Goal: Check status: Check status

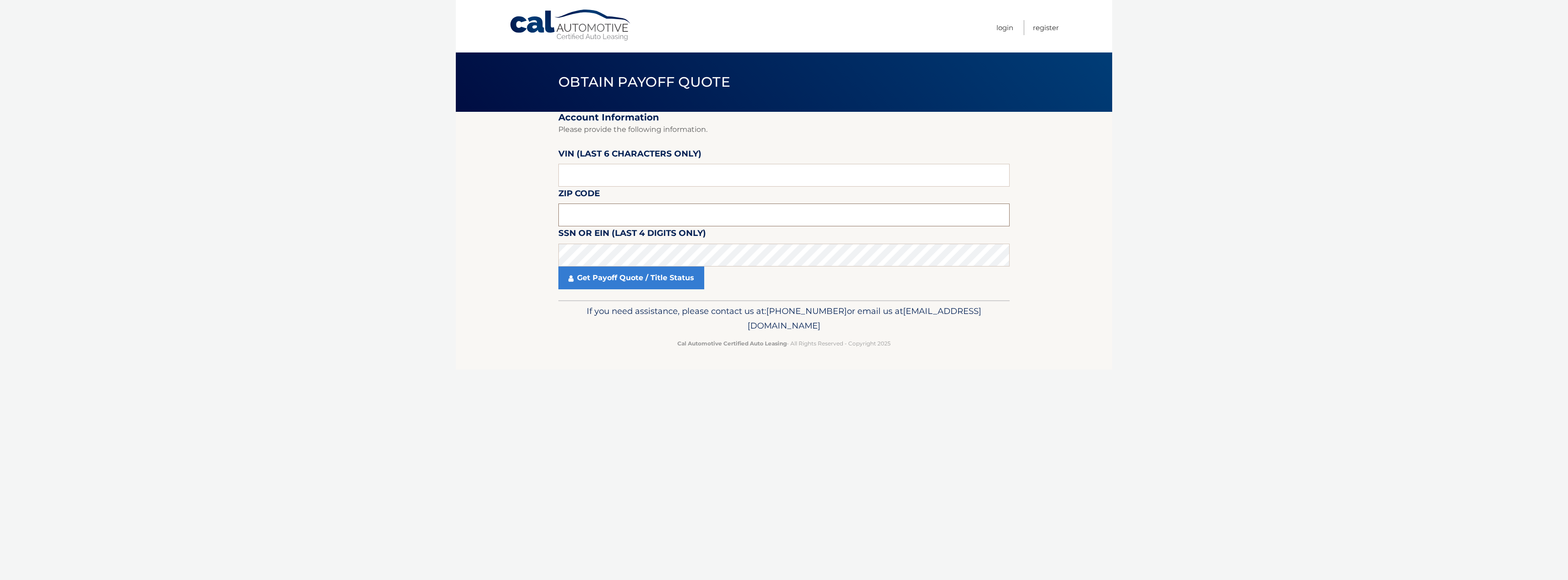
click at [633, 218] on input "text" at bounding box center [784, 215] width 451 height 23
type input "11710"
click at [631, 179] on input "text" at bounding box center [784, 175] width 451 height 23
type input "583687"
click at [644, 276] on link "Get Payoff Quote / Title Status" at bounding box center [631, 277] width 146 height 23
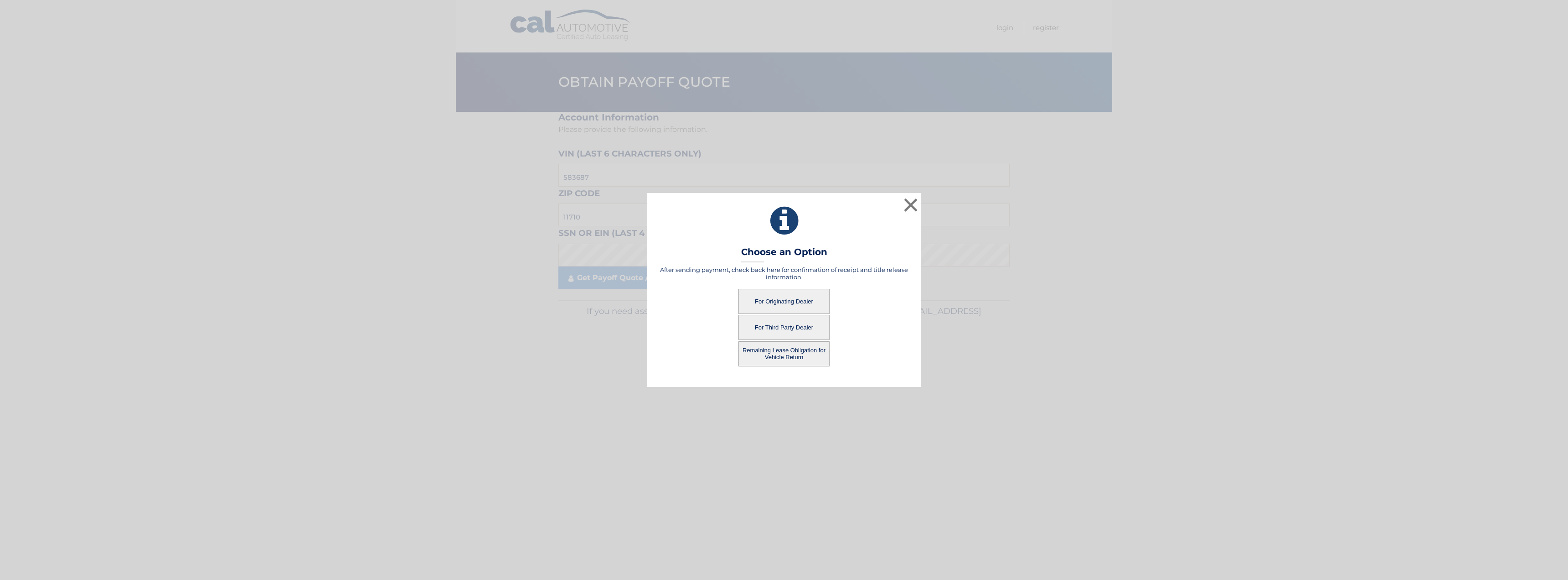
click at [787, 352] on button "Remaining Lease Obligation for Vehicle Return" at bounding box center [784, 354] width 91 height 25
click at [773, 357] on button "Remaining Lease Obligation for Vehicle Return" at bounding box center [784, 354] width 91 height 25
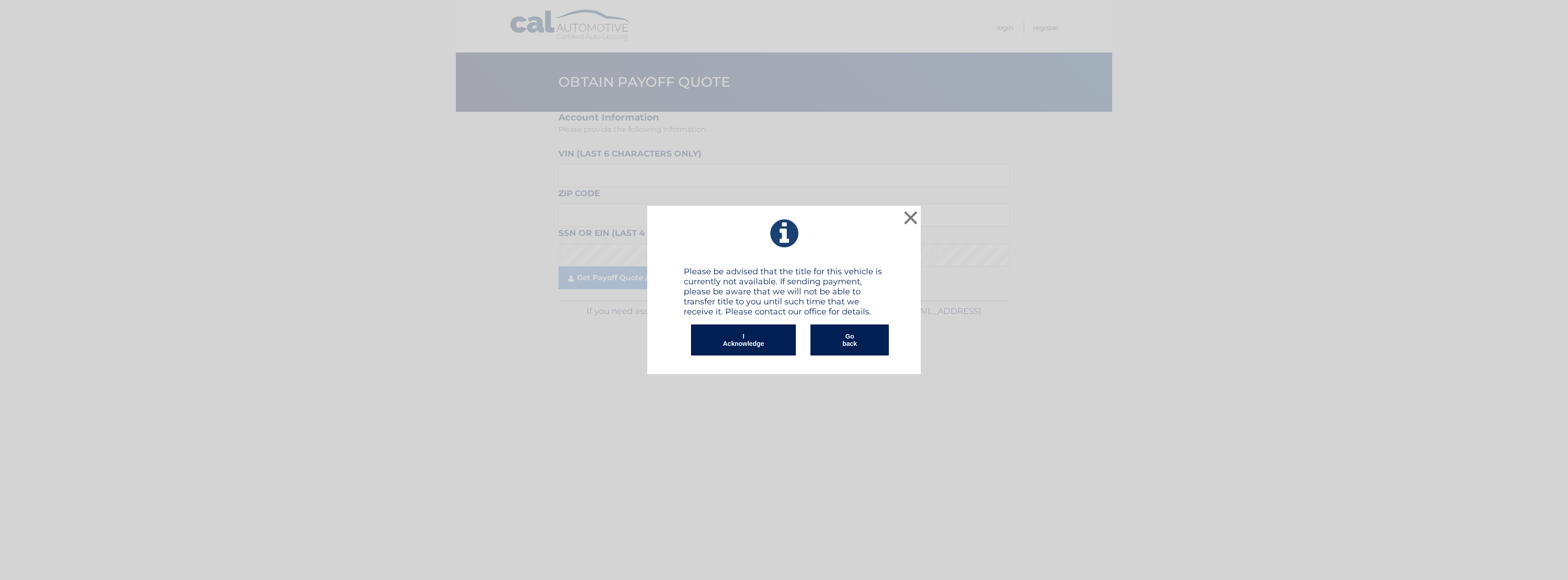
click at [849, 342] on button "Go back" at bounding box center [849, 340] width 79 height 31
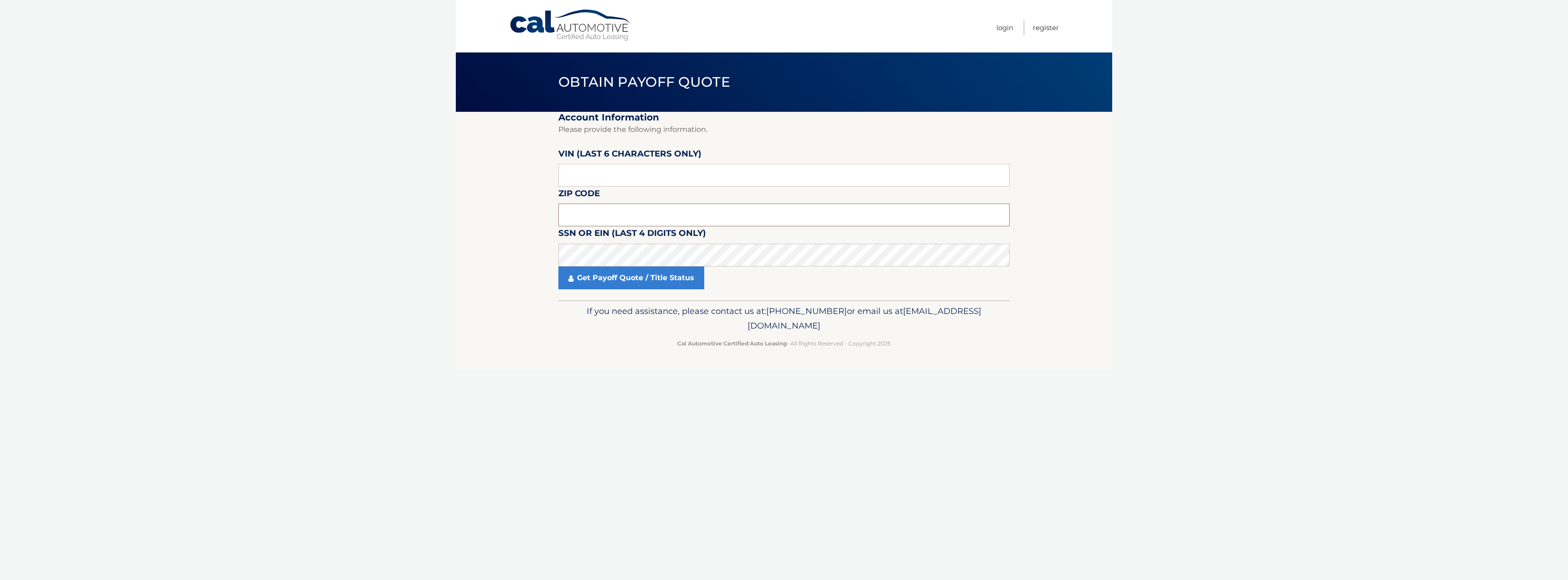
click at [733, 211] on input "text" at bounding box center [784, 215] width 451 height 23
type input "11710"
click at [677, 288] on link "Get Payoff Quote / Title Status" at bounding box center [631, 277] width 146 height 23
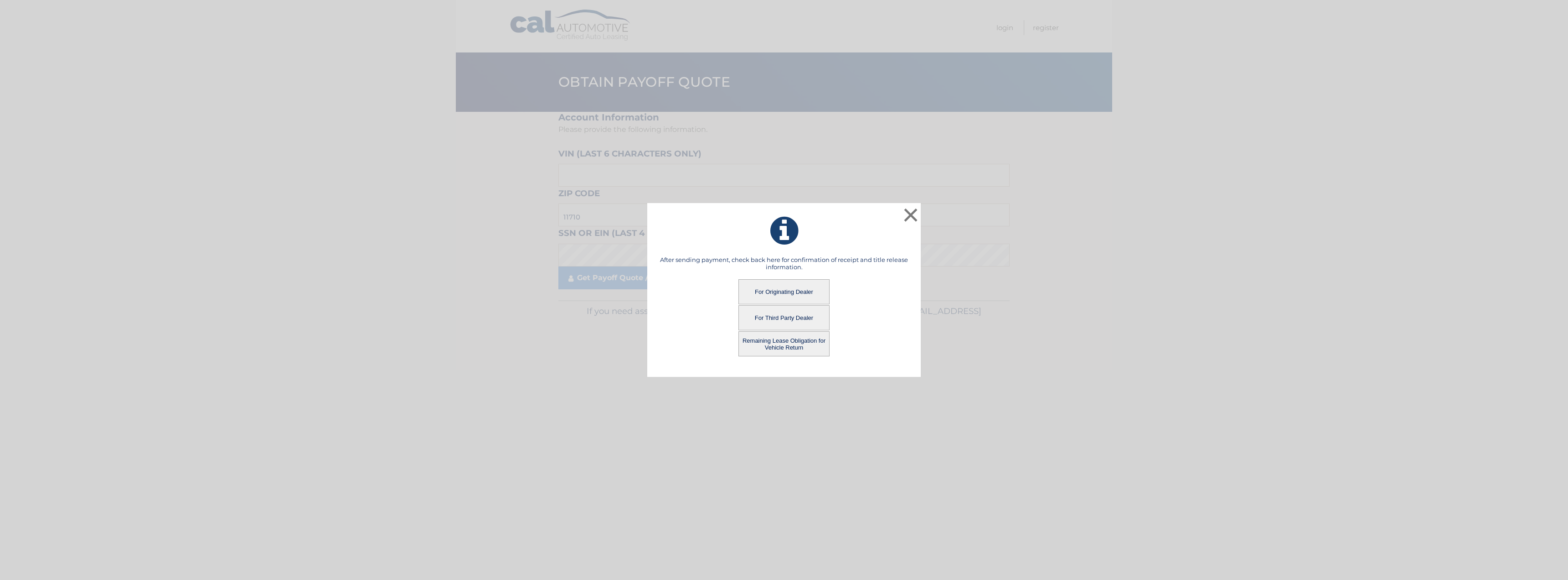
click at [780, 294] on button "For Originating Dealer" at bounding box center [784, 292] width 91 height 25
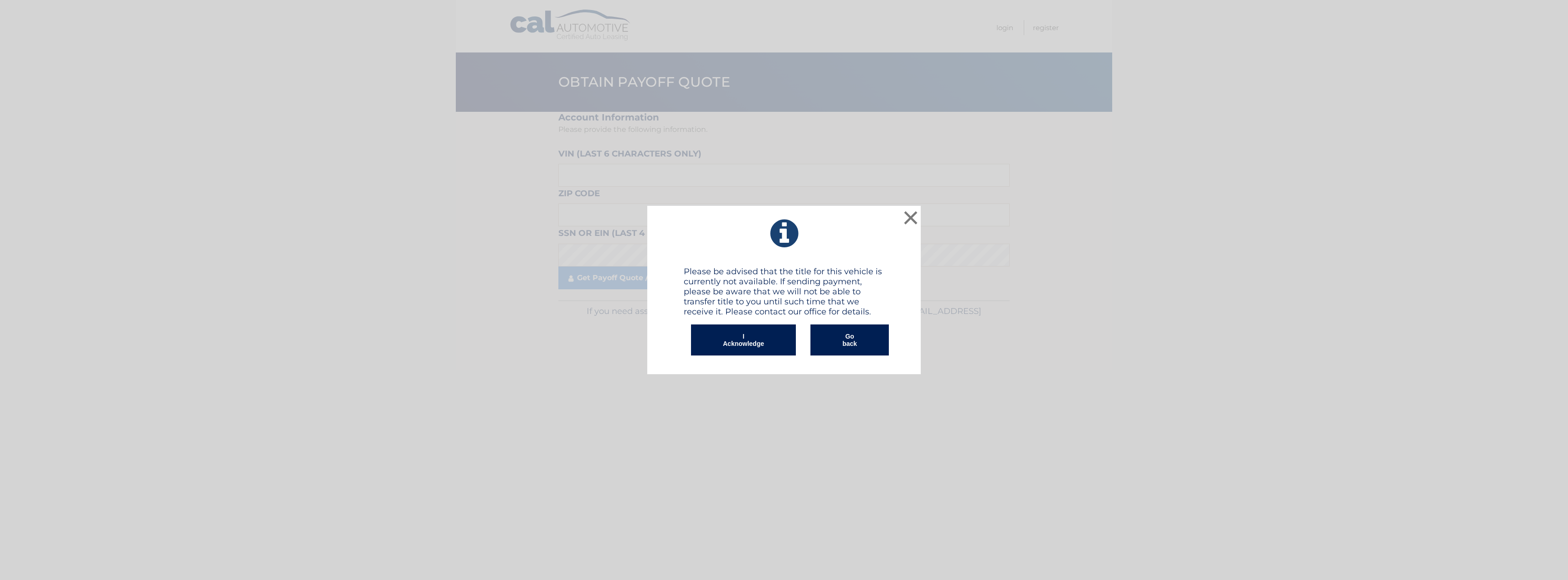
click at [749, 336] on button "I Acknowledge" at bounding box center [743, 340] width 105 height 31
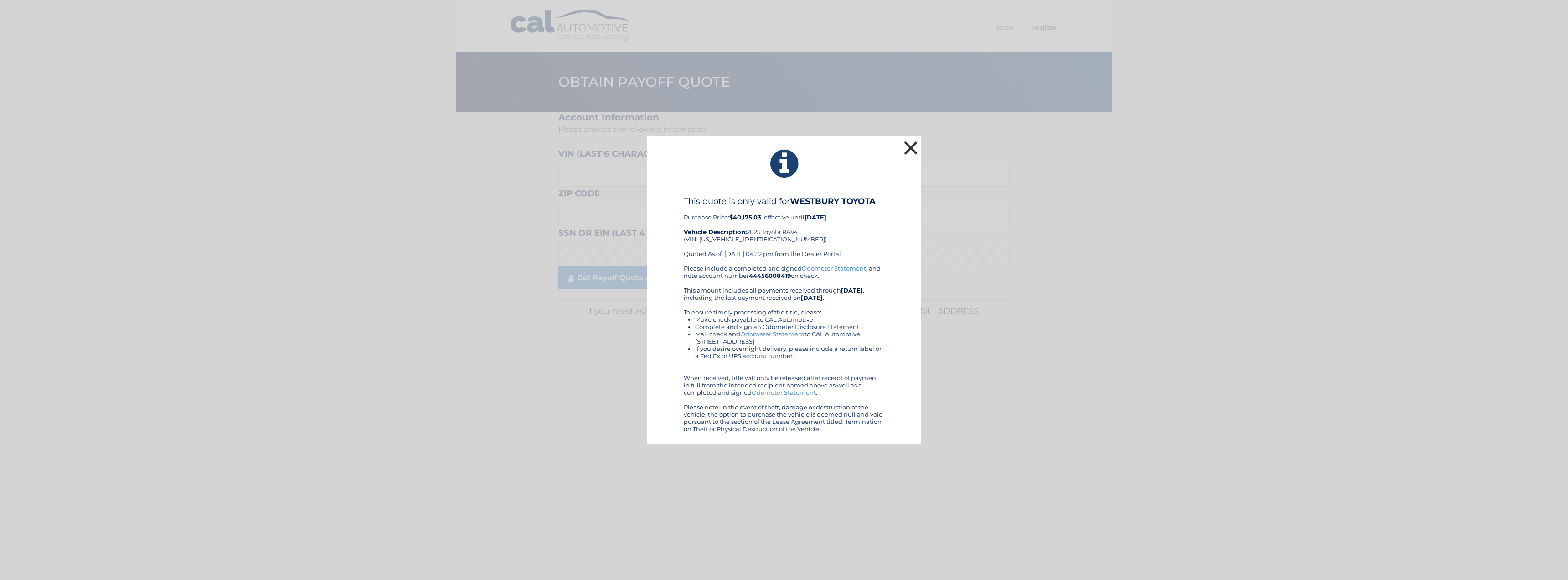
click at [910, 148] on button "×" at bounding box center [910, 147] width 18 height 18
